Goal: Task Accomplishment & Management: Complete application form

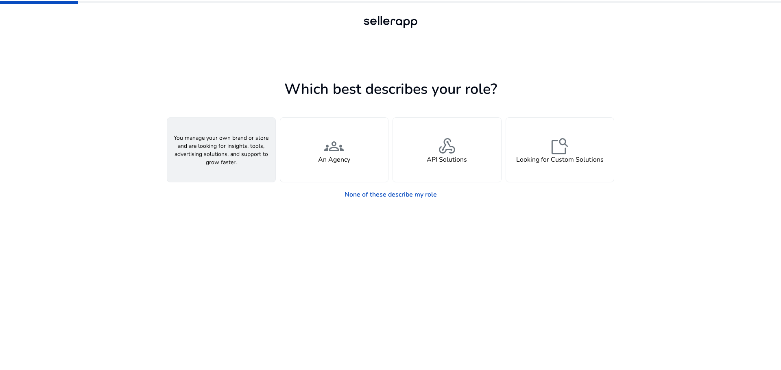
click at [231, 162] on h4 "A Seller" at bounding box center [221, 160] width 24 height 8
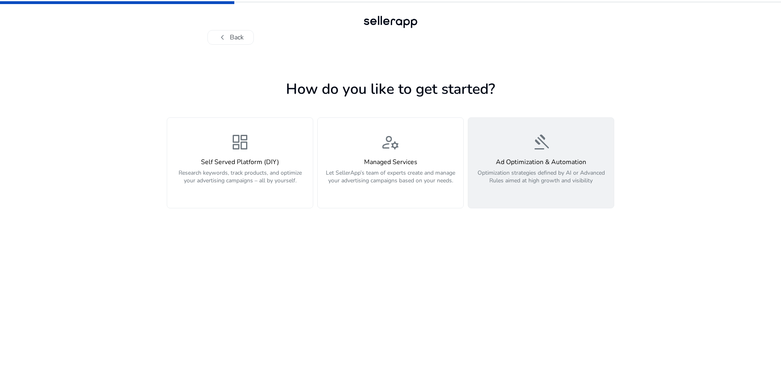
click at [537, 187] on p "Optimization strategies defined by AI or Advanced Rules aimed at high growth an…" at bounding box center [541, 181] width 136 height 24
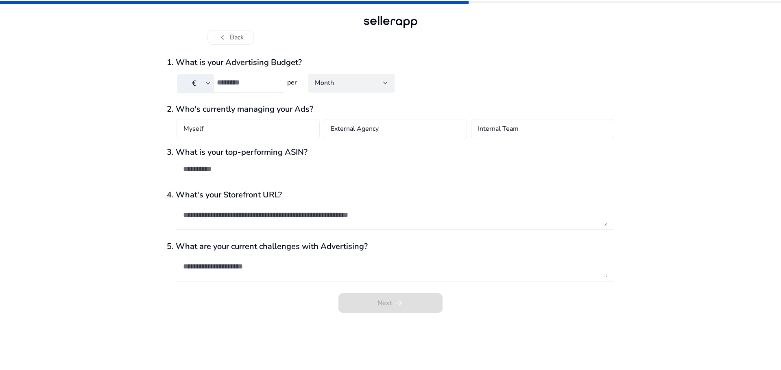
click at [239, 85] on input "number" at bounding box center [247, 82] width 61 height 9
click at [220, 31] on button "chevron_left Back" at bounding box center [230, 37] width 46 height 15
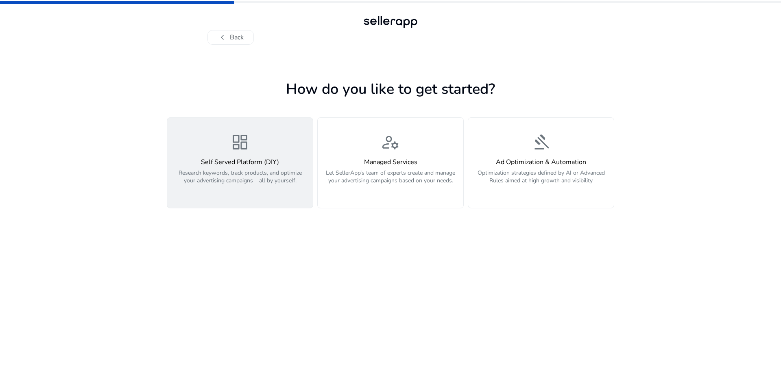
click at [224, 136] on div "dashboard Self Served Platform (DIY) Research keywords, track products, and opt…" at bounding box center [240, 163] width 136 height 61
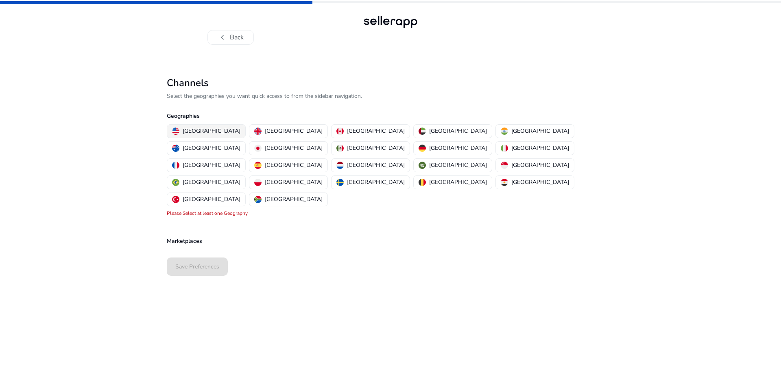
click at [208, 129] on p "[GEOGRAPHIC_DATA]" at bounding box center [212, 131] width 58 height 9
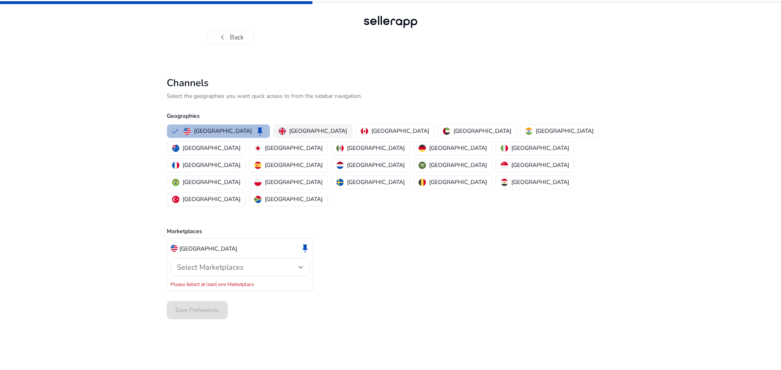
click at [279, 129] on div "[GEOGRAPHIC_DATA]" at bounding box center [313, 131] width 68 height 9
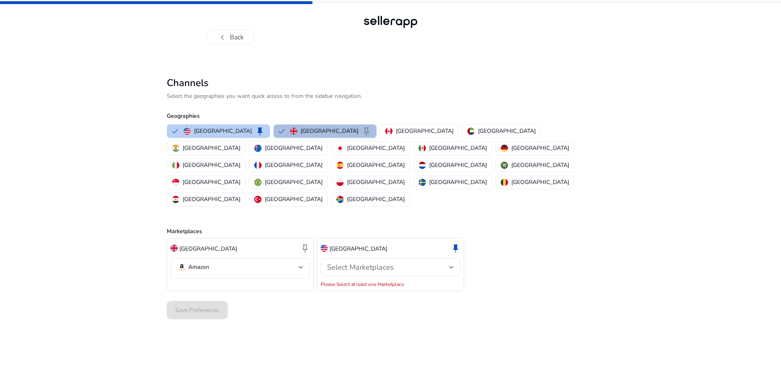
click at [209, 131] on p "[GEOGRAPHIC_DATA]" at bounding box center [223, 131] width 58 height 9
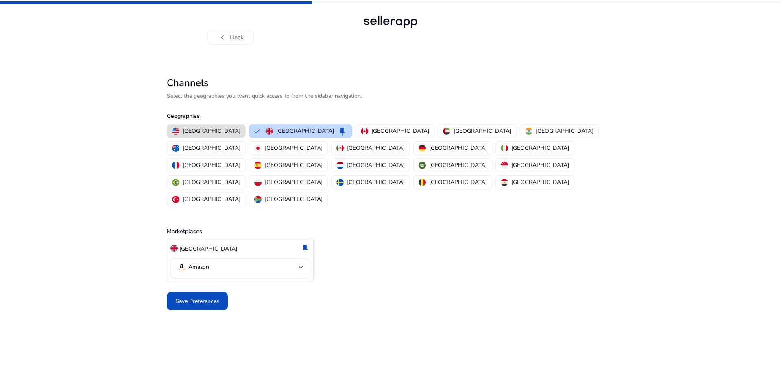
click at [214, 263] on mat-select-trigger "Amazon" at bounding box center [238, 268] width 122 height 10
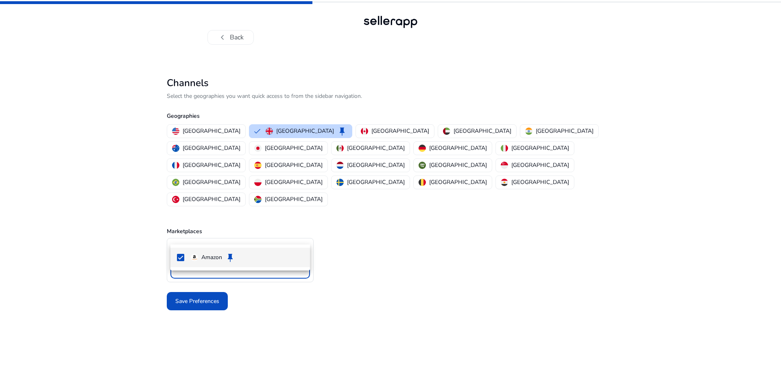
click at [214, 236] on div at bounding box center [390, 185] width 781 height 370
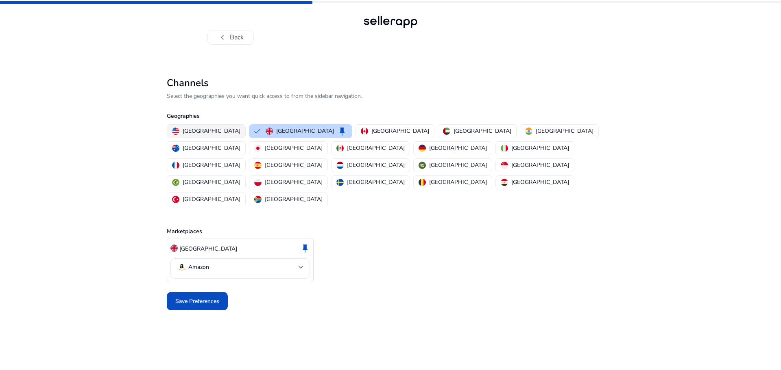
click at [195, 135] on p "[GEOGRAPHIC_DATA]" at bounding box center [212, 131] width 58 height 9
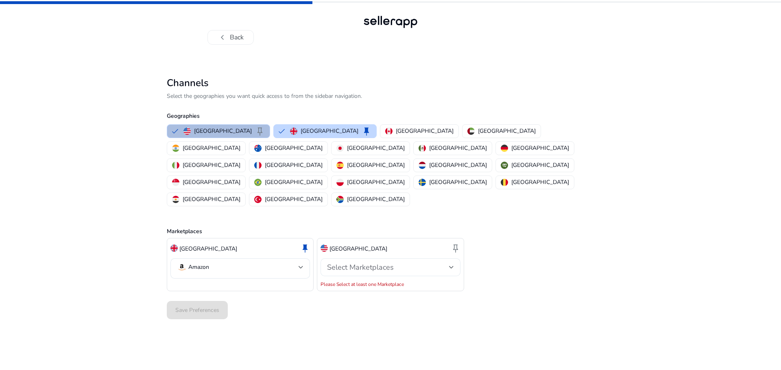
click at [343, 259] on div "Select Marketplaces" at bounding box center [390, 268] width 126 height 18
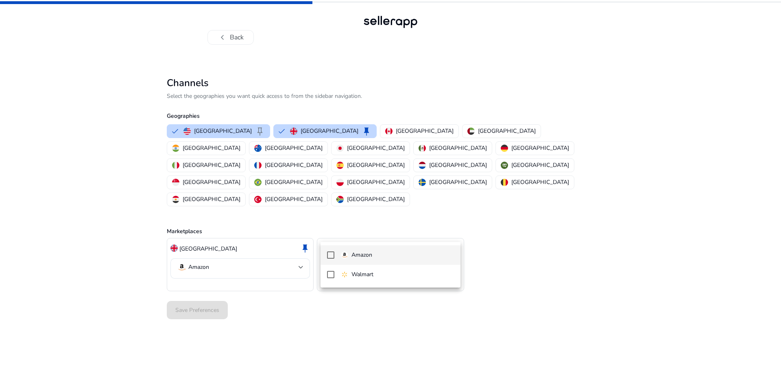
click at [322, 255] on mat-option "Amazon" at bounding box center [389, 256] width 139 height 20
click at [316, 186] on div at bounding box center [390, 185] width 781 height 370
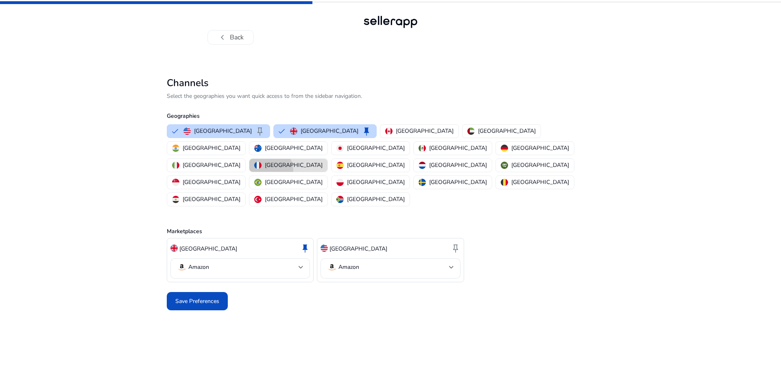
click at [313, 159] on button "[GEOGRAPHIC_DATA]" at bounding box center [288, 165] width 78 height 13
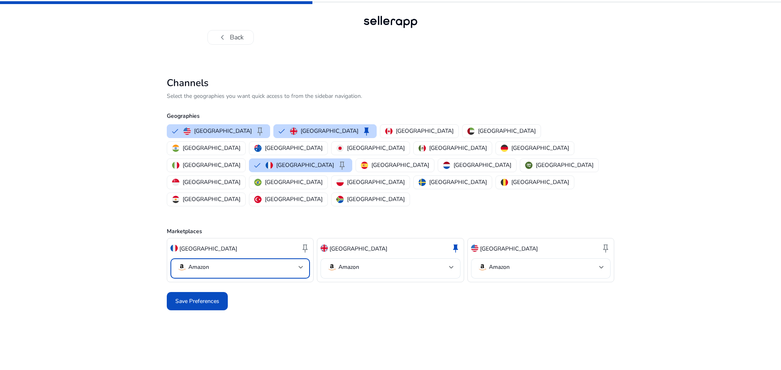
click at [274, 263] on mat-select-trigger "Amazon" at bounding box center [238, 268] width 122 height 10
click at [274, 230] on div at bounding box center [390, 185] width 781 height 370
click at [511, 150] on p "[GEOGRAPHIC_DATA]" at bounding box center [540, 148] width 58 height 9
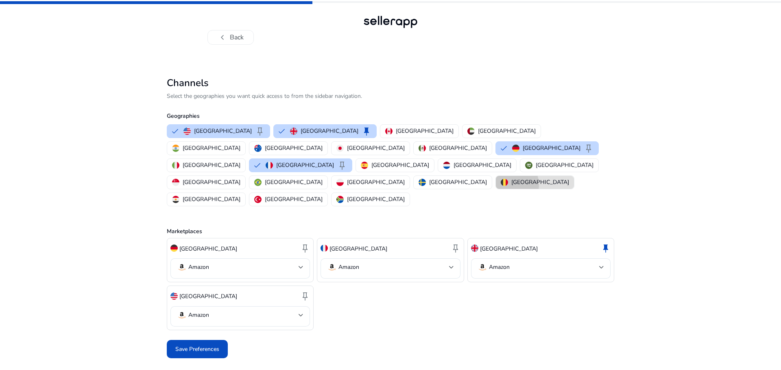
click at [501, 178] on div "[GEOGRAPHIC_DATA]" at bounding box center [535, 182] width 68 height 9
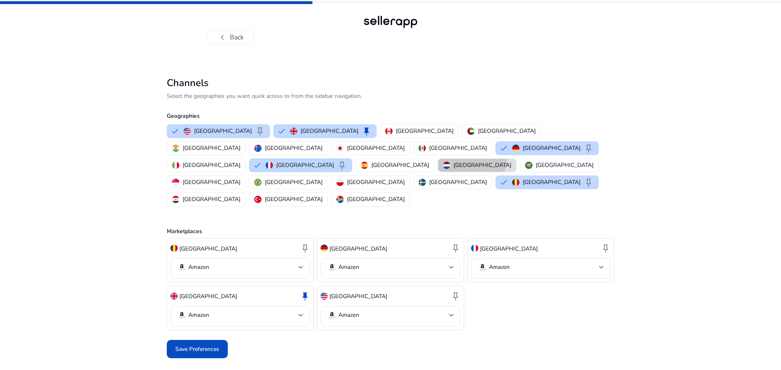
drag, startPoint x: 455, startPoint y: 143, endPoint x: 426, endPoint y: 144, distance: 28.5
click at [454, 159] on button "[GEOGRAPHIC_DATA]" at bounding box center [477, 165] width 78 height 13
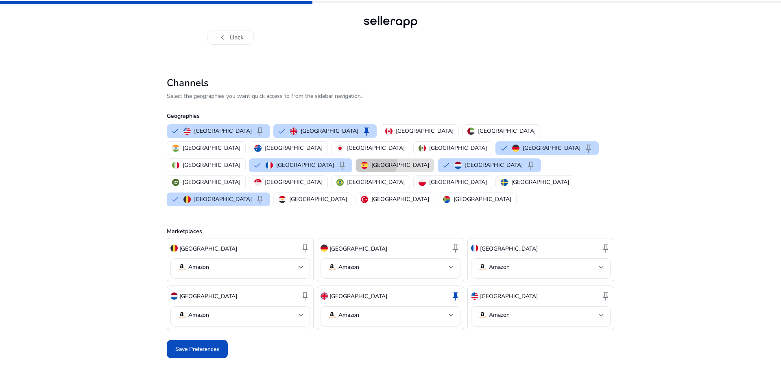
click at [402, 161] on p "[GEOGRAPHIC_DATA]" at bounding box center [400, 165] width 58 height 9
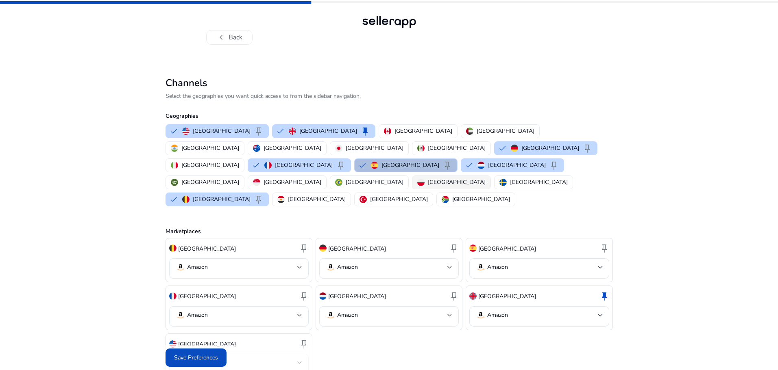
drag, startPoint x: 286, startPoint y: 164, endPoint x: 291, endPoint y: 164, distance: 4.5
click at [428, 178] on p "[GEOGRAPHIC_DATA]" at bounding box center [457, 182] width 58 height 9
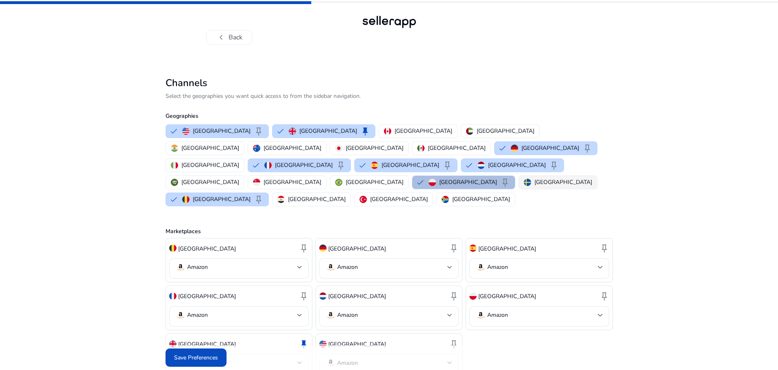
click at [519, 176] on button "[GEOGRAPHIC_DATA]" at bounding box center [558, 182] width 78 height 13
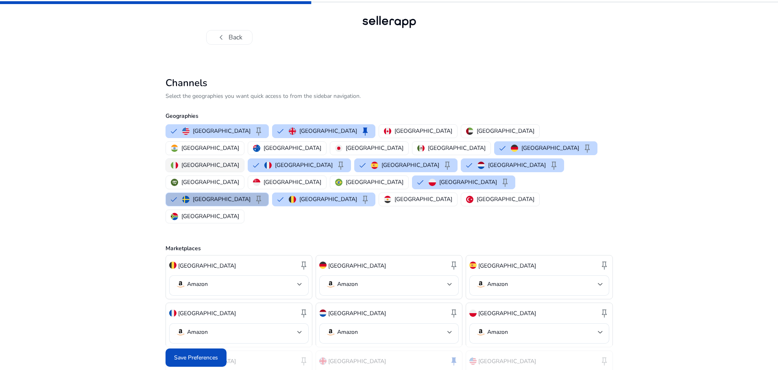
click at [239, 161] on p "[GEOGRAPHIC_DATA]" at bounding box center [210, 165] width 58 height 9
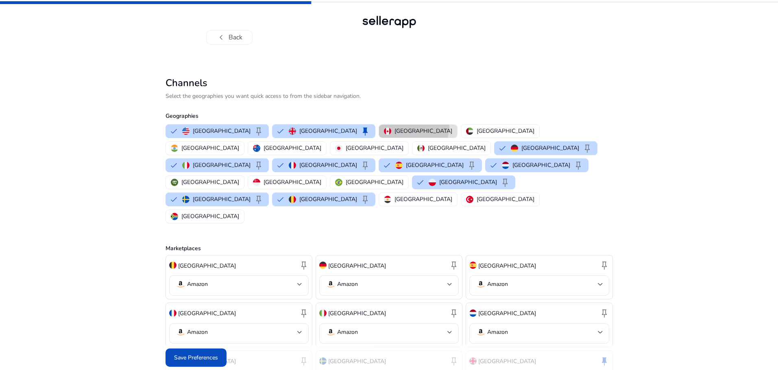
click at [379, 126] on button "[GEOGRAPHIC_DATA]" at bounding box center [418, 131] width 78 height 13
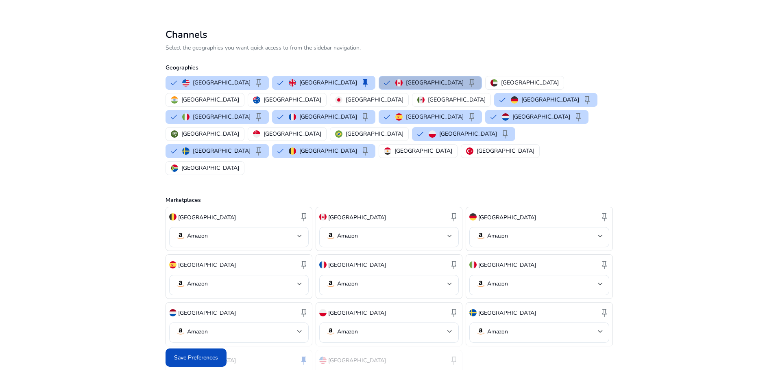
scroll to position [53, 0]
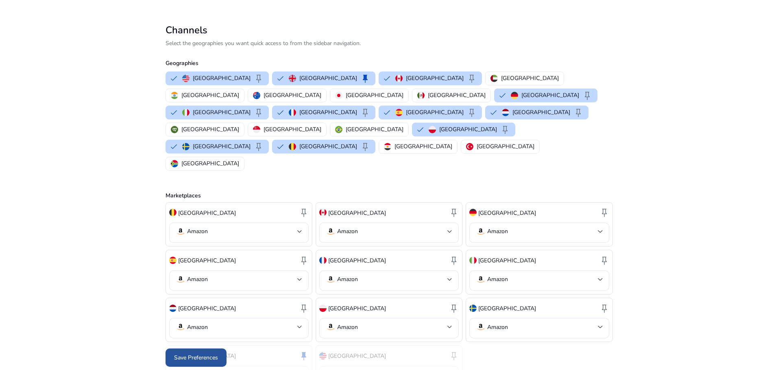
click at [196, 355] on span "Save Preferences" at bounding box center [196, 358] width 44 height 9
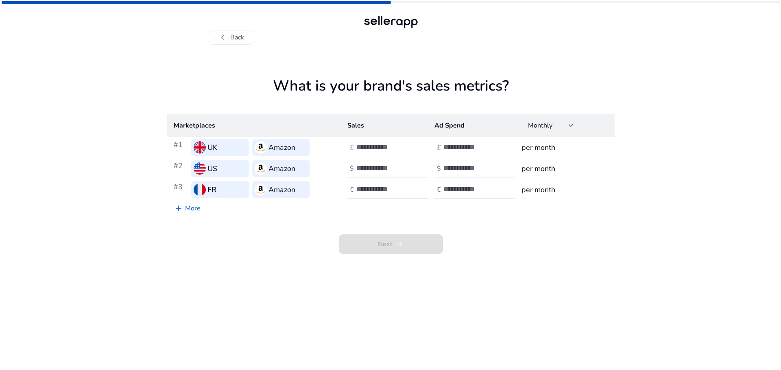
scroll to position [0, 0]
click at [370, 142] on div at bounding box center [392, 148] width 73 height 18
click at [373, 146] on input "number" at bounding box center [383, 147] width 55 height 9
click at [475, 151] on input "number" at bounding box center [470, 147] width 55 height 9
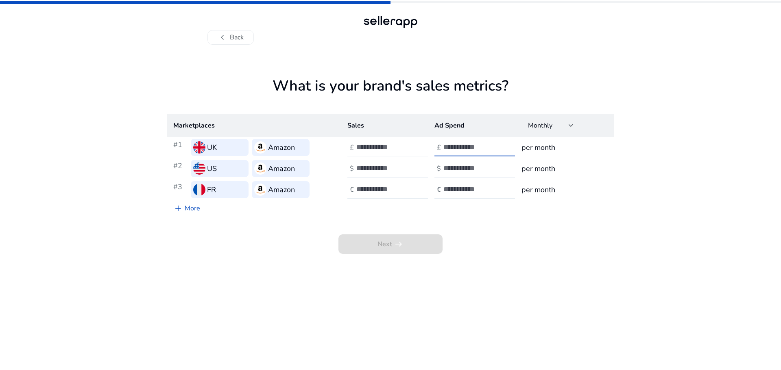
click at [362, 157] on td "£" at bounding box center [384, 147] width 87 height 21
click at [392, 155] on div at bounding box center [392, 148] width 73 height 18
click at [448, 151] on input "number" at bounding box center [470, 147] width 55 height 9
click at [367, 152] on input "number" at bounding box center [383, 147] width 55 height 9
click at [392, 242] on span "Next arrow_right_alt" at bounding box center [390, 245] width 104 height 20
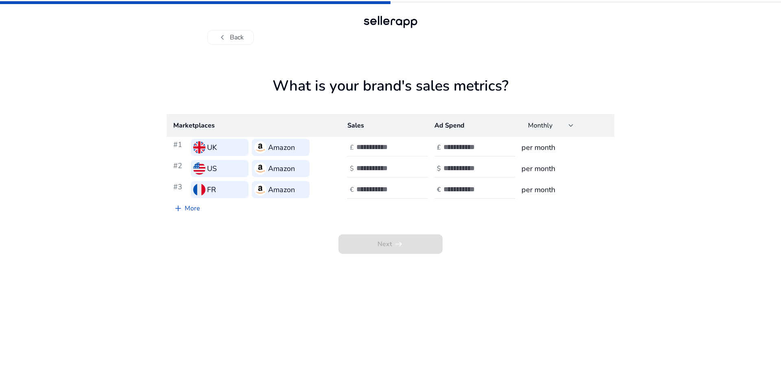
click at [374, 150] on input "number" at bounding box center [383, 147] width 55 height 9
type input "*"
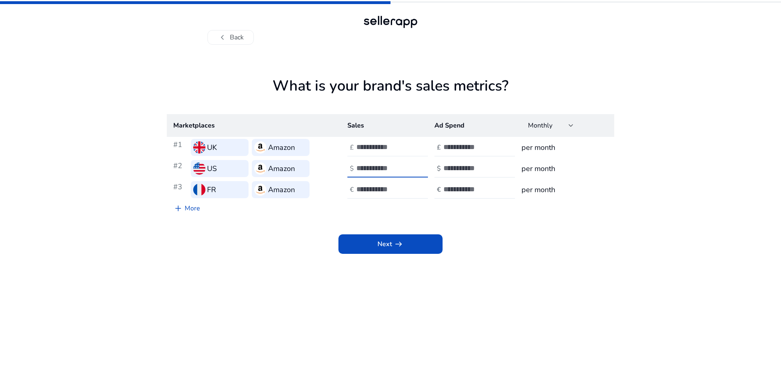
type input "*"
click at [387, 228] on div "Next arrow_right_alt" at bounding box center [390, 235] width 447 height 37
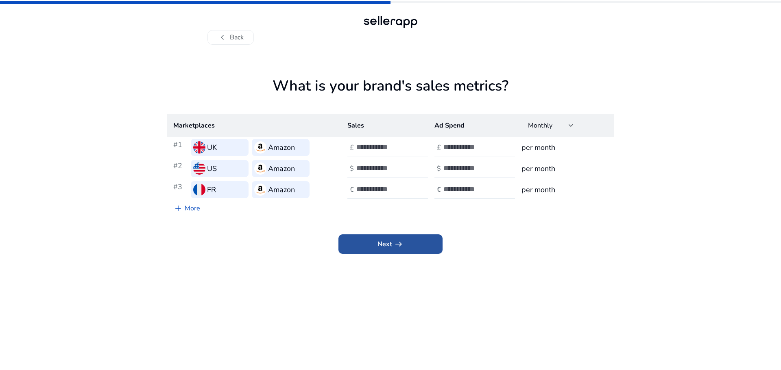
click at [391, 248] on span "Next arrow_right_alt" at bounding box center [390, 244] width 26 height 10
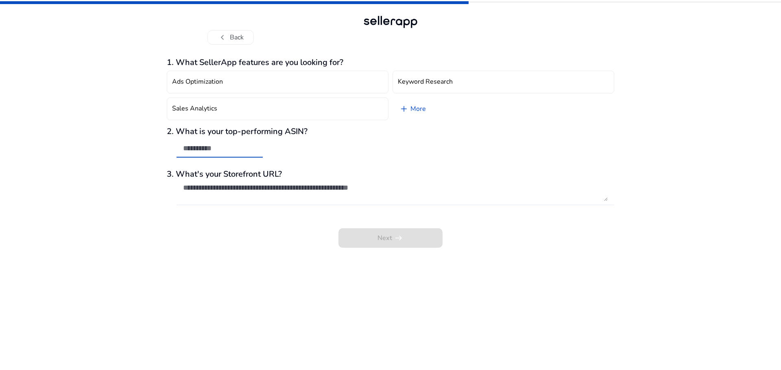
click at [255, 151] on input "text" at bounding box center [219, 148] width 73 height 9
click at [269, 193] on textarea at bounding box center [395, 192] width 424 height 18
click at [349, 246] on div "Next arrow_right_alt" at bounding box center [390, 232] width 447 height 31
click at [302, 191] on textarea at bounding box center [395, 192] width 424 height 18
paste textarea "**********"
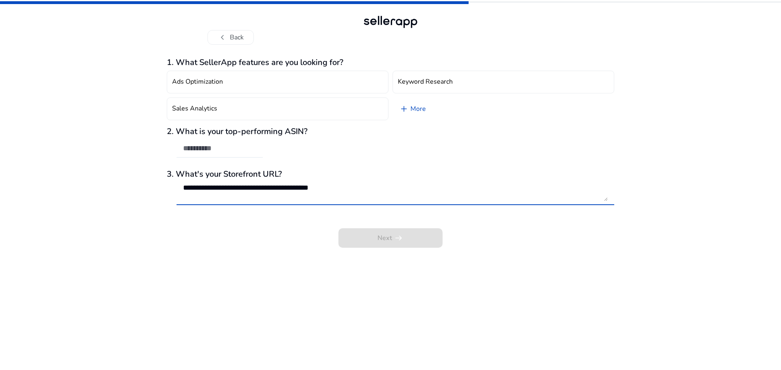
type textarea "**********"
drag, startPoint x: 278, startPoint y: 152, endPoint x: 229, endPoint y: 148, distance: 48.9
click at [276, 152] on div "2. What is your top-performing ASIN?" at bounding box center [390, 146] width 447 height 39
click at [228, 148] on input "text" at bounding box center [219, 148] width 73 height 9
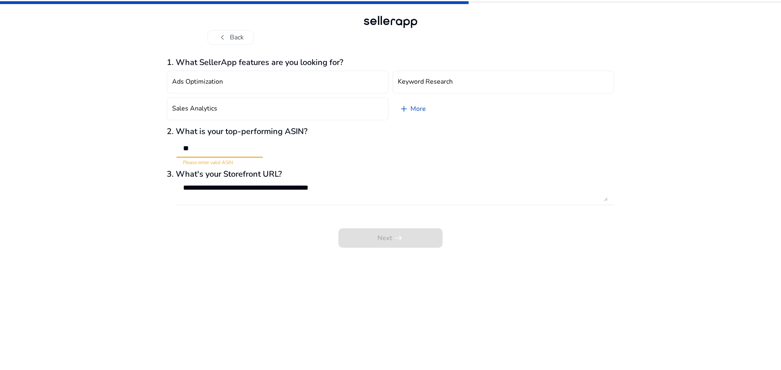
type input "*"
type input "*********"
click at [297, 231] on div "Next arrow_right_alt" at bounding box center [390, 232] width 447 height 31
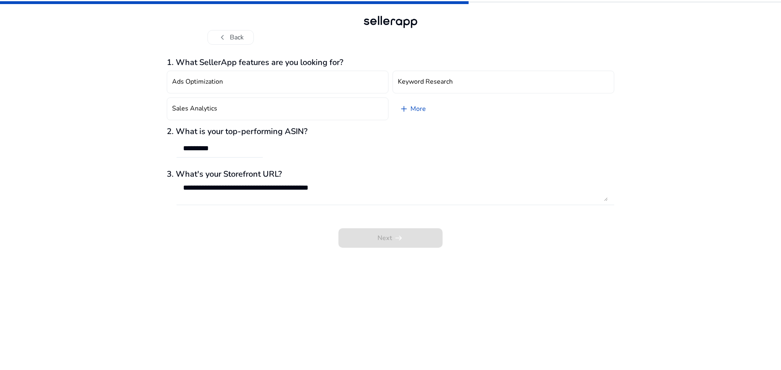
click at [372, 237] on div "Next arrow_right_alt" at bounding box center [390, 232] width 447 height 31
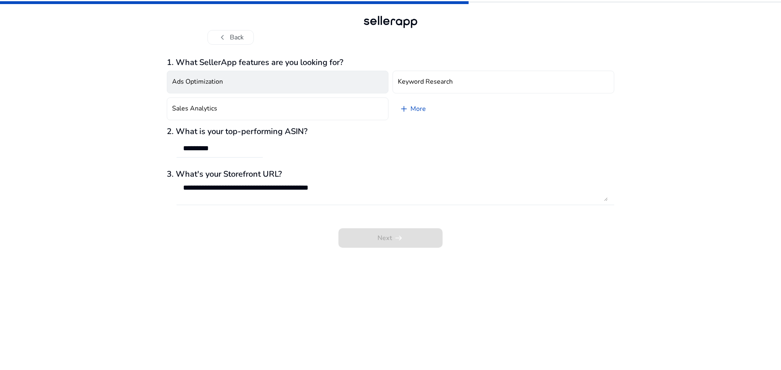
click at [290, 85] on button "Ads Optimization" at bounding box center [278, 82] width 222 height 23
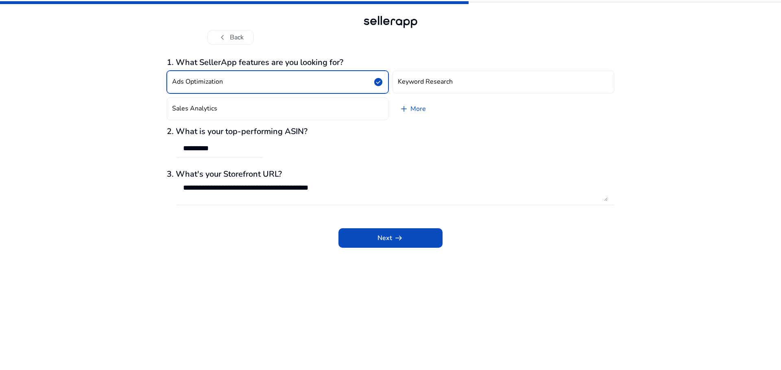
click at [385, 79] on button "Ads Optimization check_circle" at bounding box center [278, 82] width 222 height 23
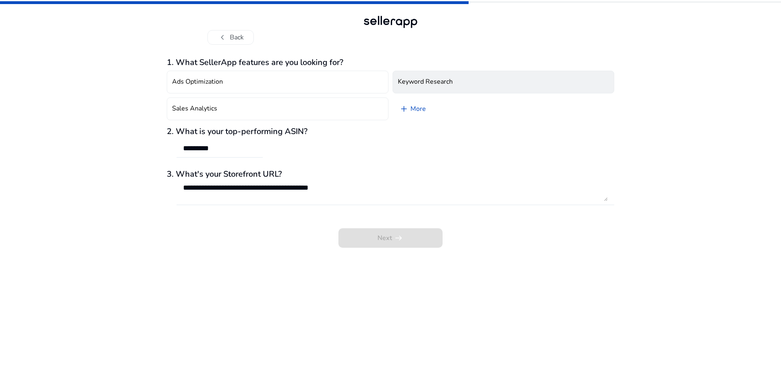
click at [398, 80] on h4 "Keyword Research" at bounding box center [425, 82] width 55 height 8
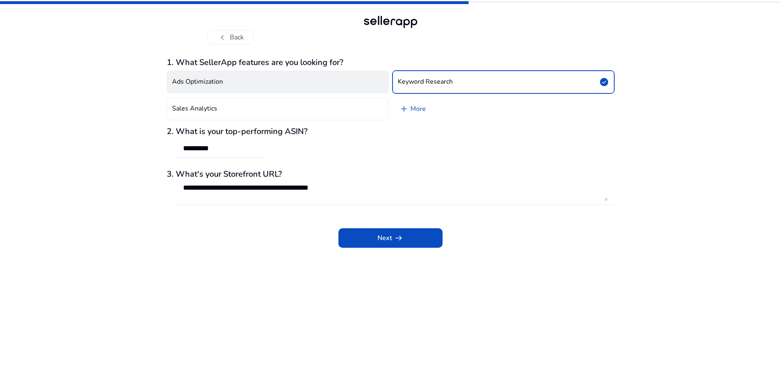
click at [351, 81] on button "Ads Optimization" at bounding box center [278, 82] width 222 height 23
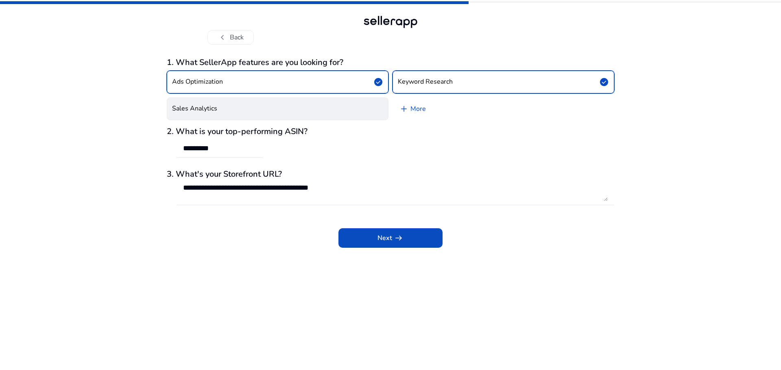
click at [322, 108] on button "Sales Analytics" at bounding box center [278, 109] width 222 height 23
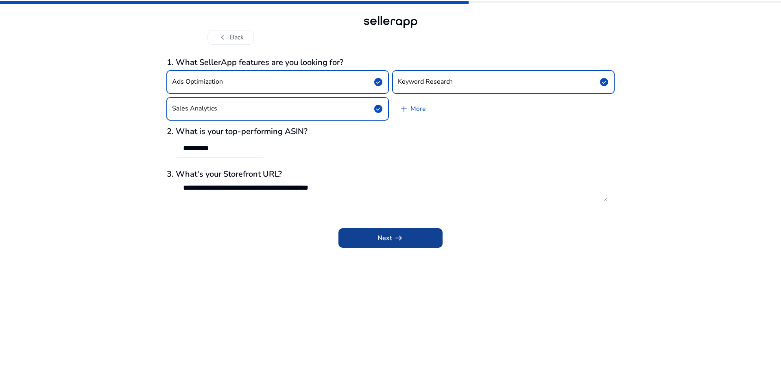
click at [380, 237] on span "Next arrow_right_alt" at bounding box center [390, 238] width 26 height 10
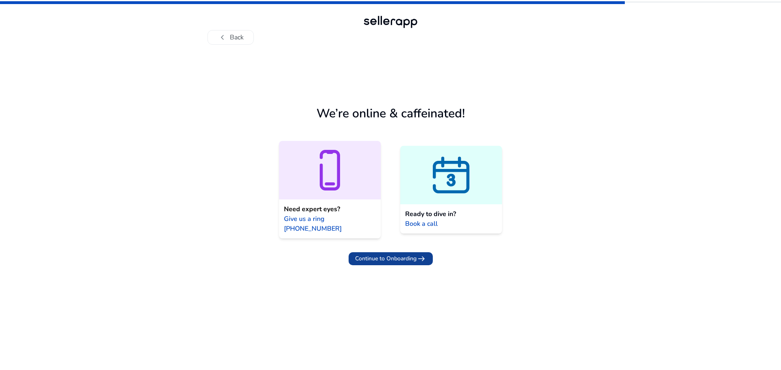
click at [369, 255] on span "Continue to Onboarding" at bounding box center [385, 259] width 61 height 9
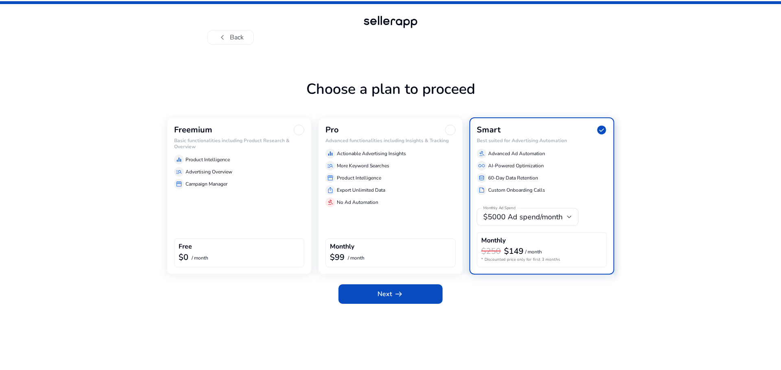
click at [286, 213] on div "Freemium Basic functionalities including Product Research & Overview equalizer …" at bounding box center [239, 196] width 145 height 157
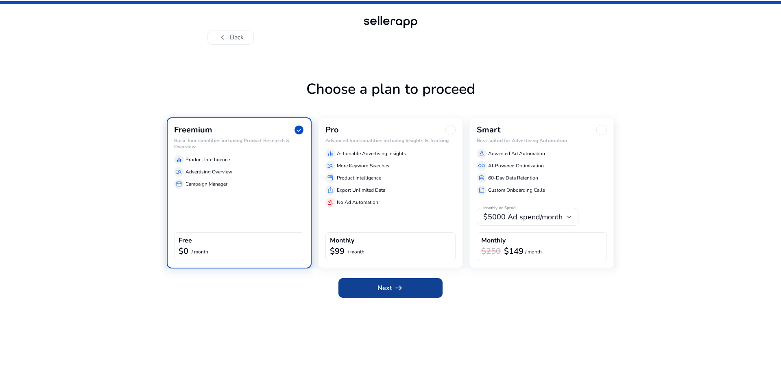
click at [382, 287] on span "Next arrow_right_alt" at bounding box center [390, 288] width 26 height 10
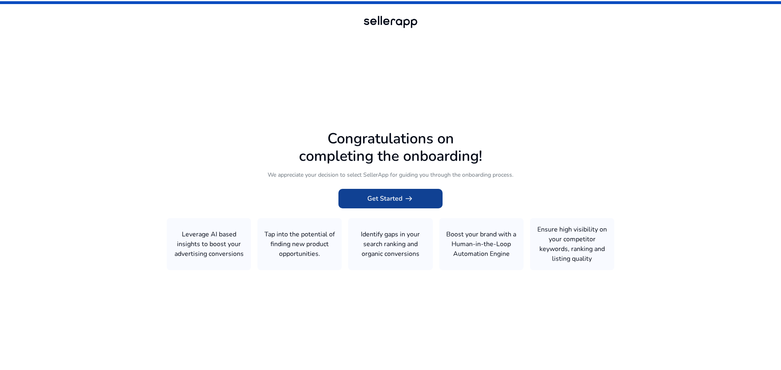
click at [408, 206] on span at bounding box center [390, 199] width 104 height 20
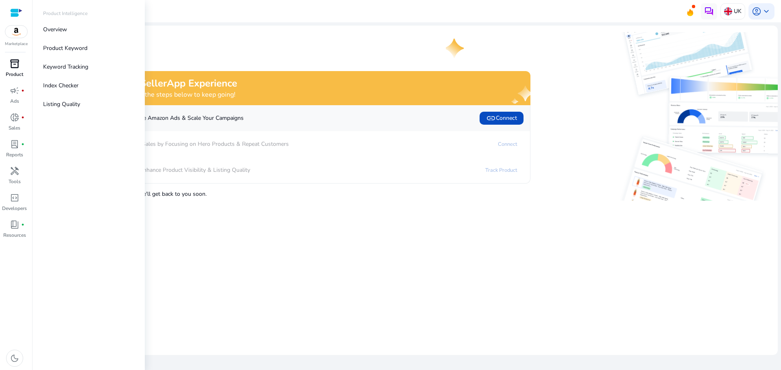
click at [23, 72] on p "Product" at bounding box center [14, 74] width 17 height 7
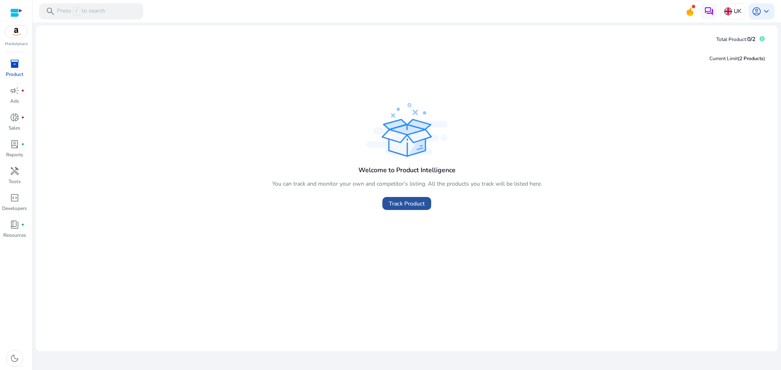
click at [401, 202] on span "Track Product" at bounding box center [407, 204] width 36 height 9
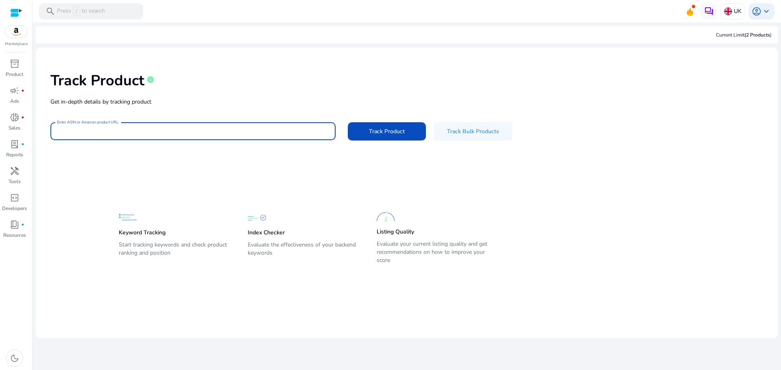
click at [147, 132] on input "Enter ASIN or Amazon product URL" at bounding box center [193, 131] width 272 height 9
click at [463, 131] on span "Track Bulk Products" at bounding box center [473, 131] width 52 height 9
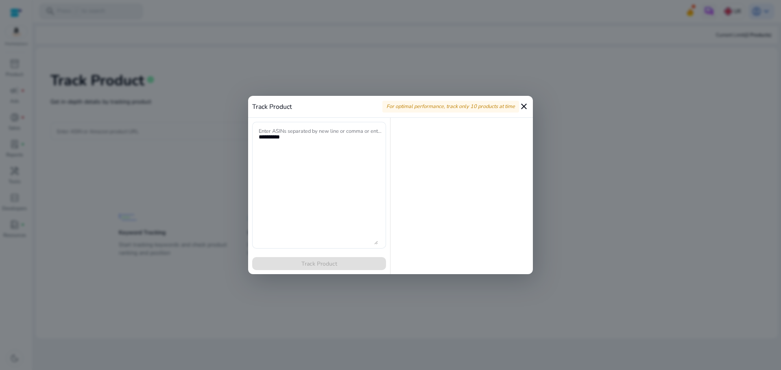
click at [527, 107] on mat-icon "close" at bounding box center [524, 107] width 10 height 10
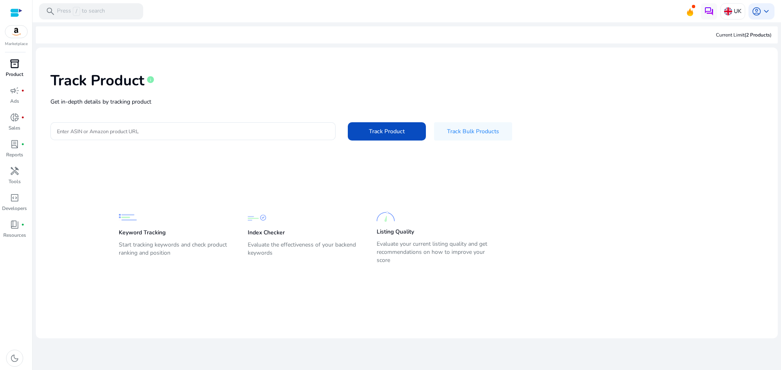
click at [22, 75] on p "Product" at bounding box center [14, 74] width 17 height 7
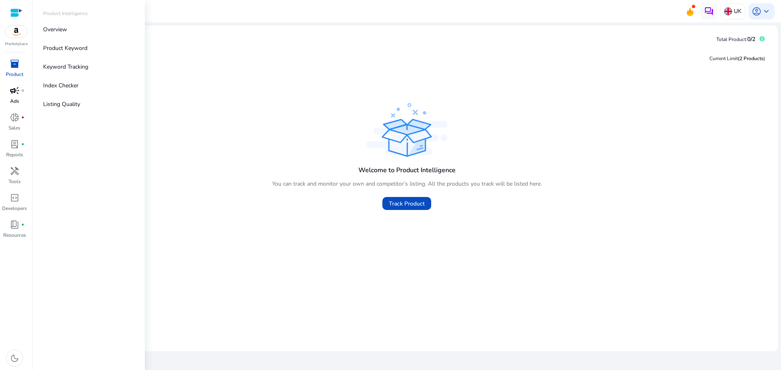
click at [14, 94] on span "campaign" at bounding box center [15, 91] width 10 height 10
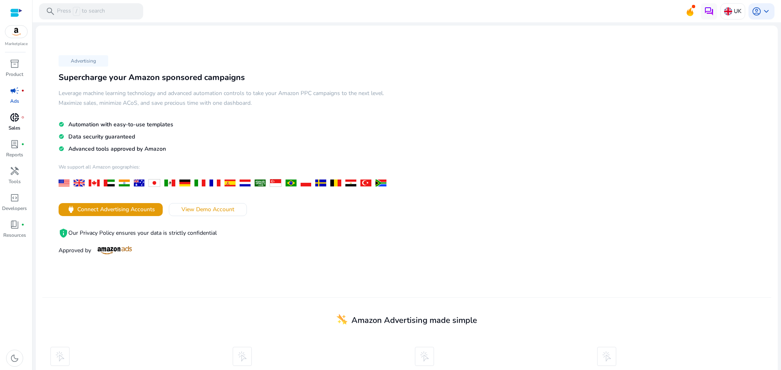
click at [9, 127] on p "Sales" at bounding box center [15, 127] width 12 height 7
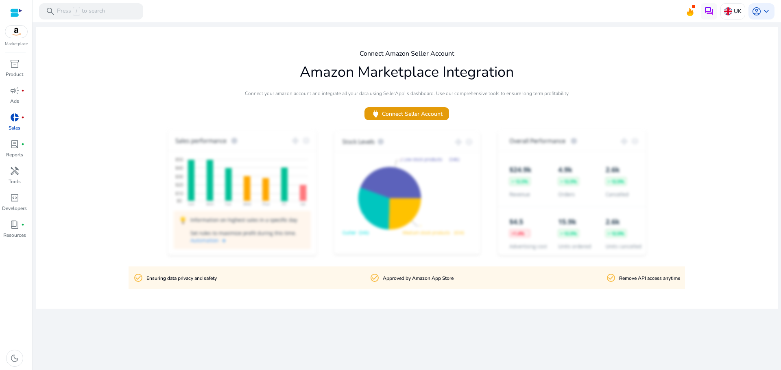
click at [29, 48] on div "Marketplace inventory_2 Product campaign fiber_manual_record Ads donut_small fi…" at bounding box center [16, 185] width 33 height 370
click at [22, 45] on p "Marketplace" at bounding box center [16, 44] width 23 height 6
click at [20, 39] on div "Marketplace" at bounding box center [16, 23] width 32 height 47
click at [19, 35] on img at bounding box center [16, 32] width 22 height 12
click at [13, 65] on span "inventory_2" at bounding box center [15, 64] width 10 height 10
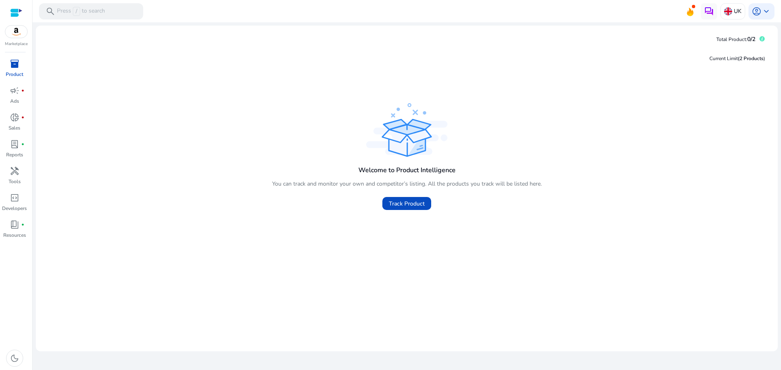
click at [19, 63] on span "inventory_2" at bounding box center [15, 64] width 10 height 10
click at [408, 207] on span "Track Product" at bounding box center [407, 204] width 36 height 9
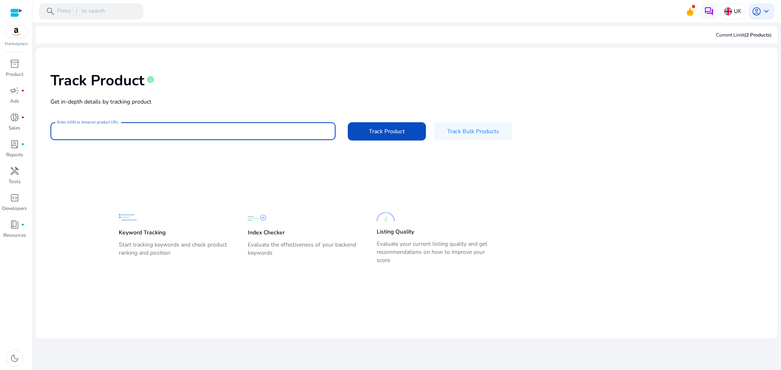
paste input "**********"
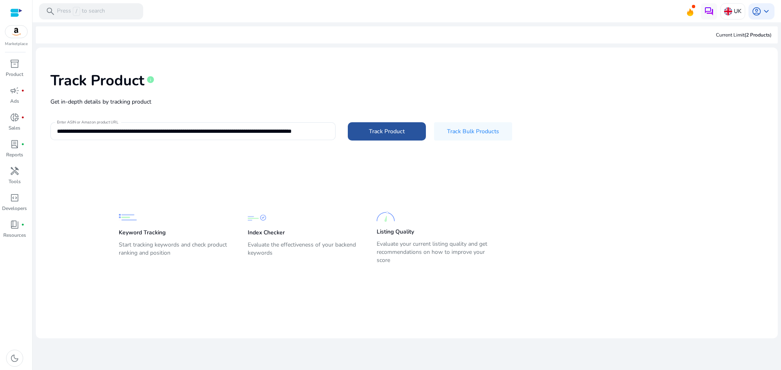
click at [372, 136] on span at bounding box center [387, 132] width 78 height 20
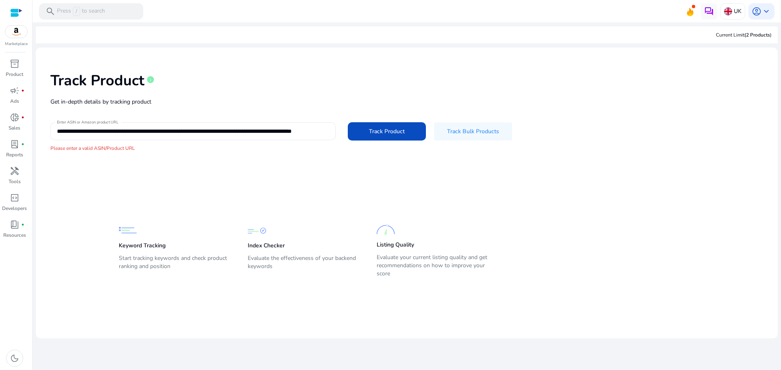
click at [299, 137] on div "**********" at bounding box center [193, 131] width 272 height 18
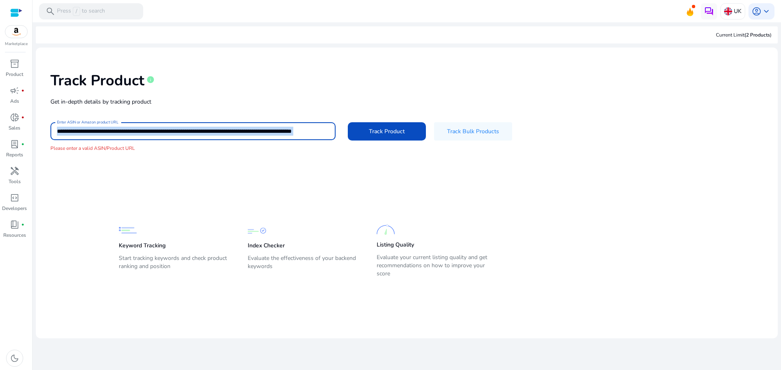
click at [299, 137] on div "**********" at bounding box center [193, 131] width 272 height 18
click at [295, 128] on input "**********" at bounding box center [193, 131] width 272 height 9
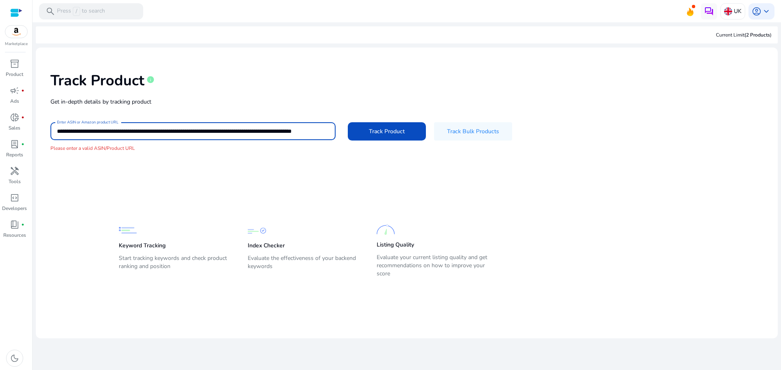
click at [295, 128] on input "**********" at bounding box center [193, 131] width 272 height 9
paste input
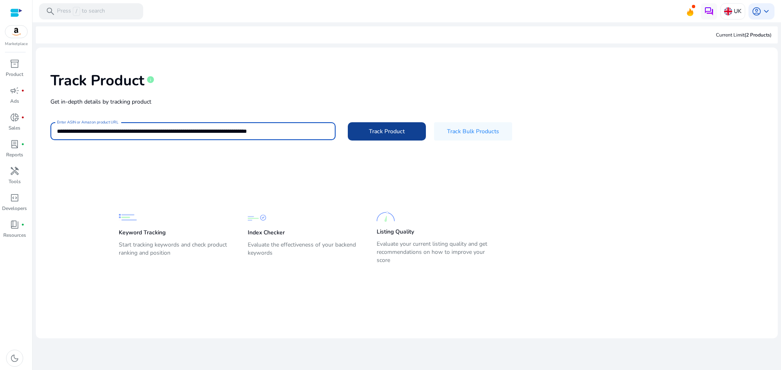
scroll to position [0, 0]
click at [374, 130] on span "Track Product" at bounding box center [387, 131] width 36 height 9
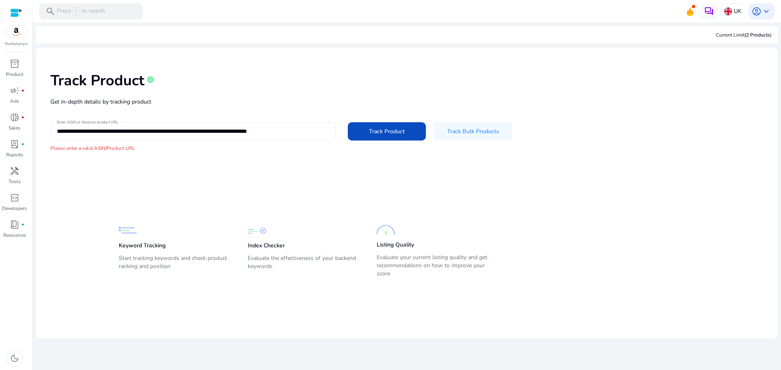
click at [265, 126] on div "**********" at bounding box center [406, 112] width 729 height 116
click at [265, 126] on div "**********" at bounding box center [193, 131] width 272 height 18
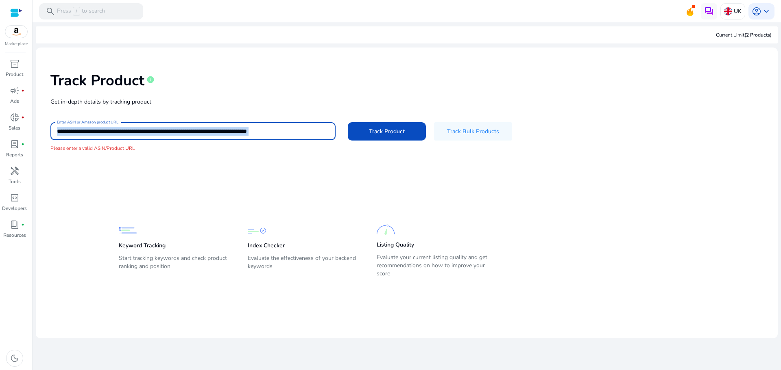
drag, startPoint x: 265, startPoint y: 126, endPoint x: 266, endPoint y: 132, distance: 6.6
click at [265, 128] on div "**********" at bounding box center [193, 131] width 272 height 18
click at [266, 132] on input "**********" at bounding box center [193, 131] width 272 height 9
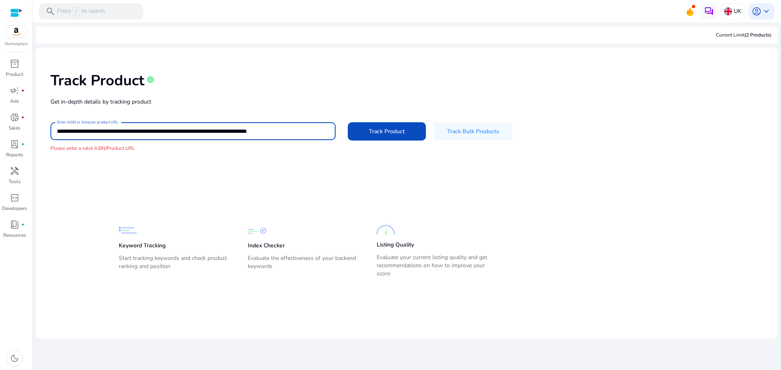
paste input
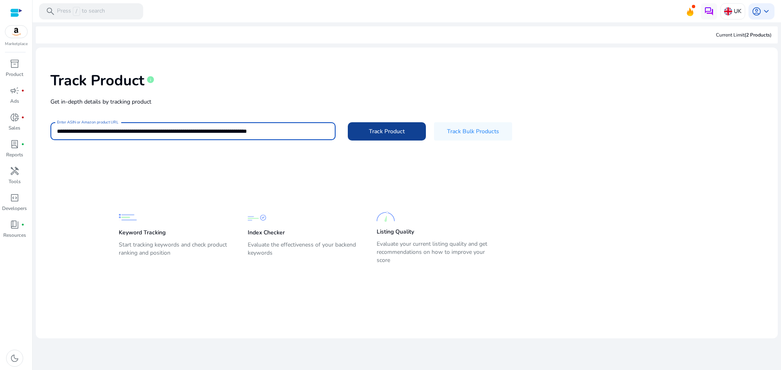
type input "**********"
click at [396, 137] on span at bounding box center [387, 132] width 78 height 20
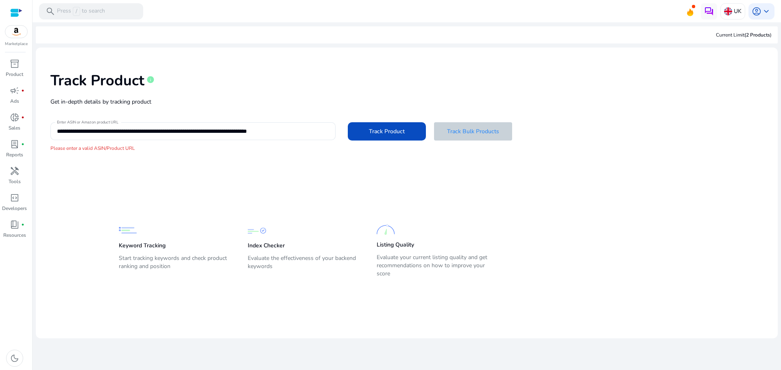
click at [454, 134] on span "Track Bulk Products" at bounding box center [473, 131] width 52 height 9
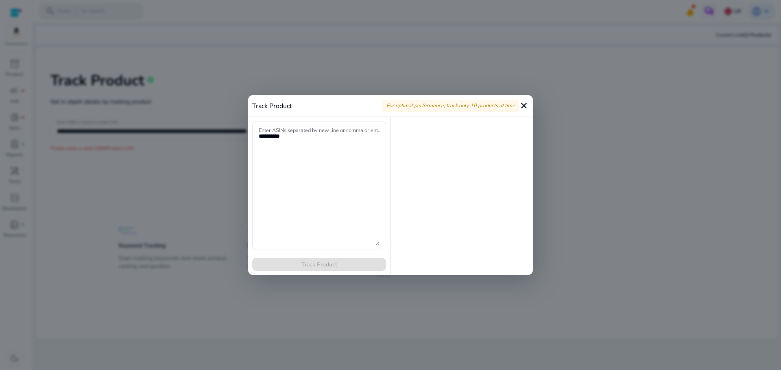
click at [518, 102] on div "For optimal performance, track only 10 products at time" at bounding box center [450, 106] width 137 height 12
click at [531, 109] on div "Track Product For optimal performance, track only 10 products at time close" at bounding box center [390, 106] width 285 height 22
click at [529, 109] on div "Track Product For optimal performance, track only 10 products at time close" at bounding box center [390, 106] width 285 height 22
click at [537, 107] on div at bounding box center [390, 185] width 781 height 370
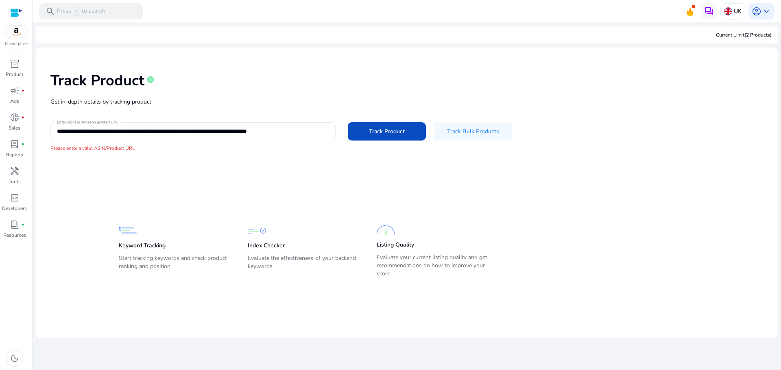
click at [527, 107] on div "**********" at bounding box center [406, 112] width 729 height 116
click at [15, 74] on p "Product" at bounding box center [14, 74] width 17 height 7
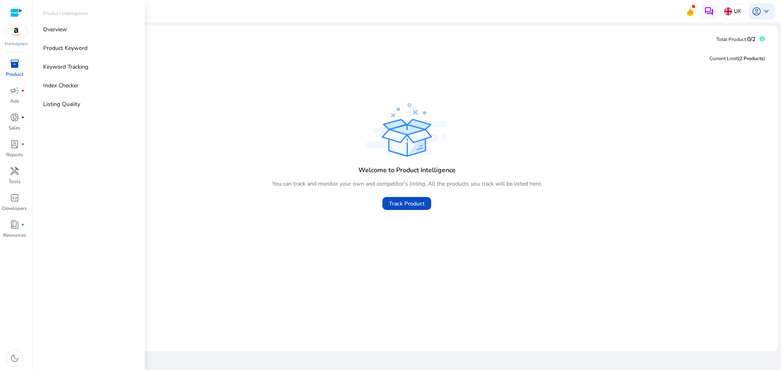
click at [12, 70] on div "inventory_2" at bounding box center [14, 63] width 23 height 13
click at [62, 82] on p "Index Checker" at bounding box center [60, 85] width 35 height 9
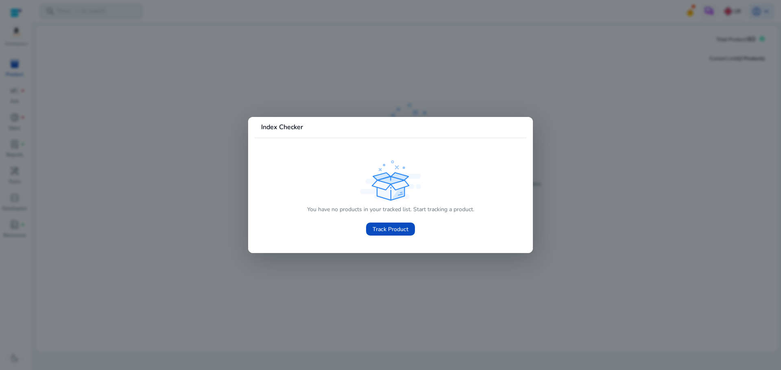
click at [127, 111] on div at bounding box center [390, 185] width 781 height 370
